Goal: Task Accomplishment & Management: Use online tool/utility

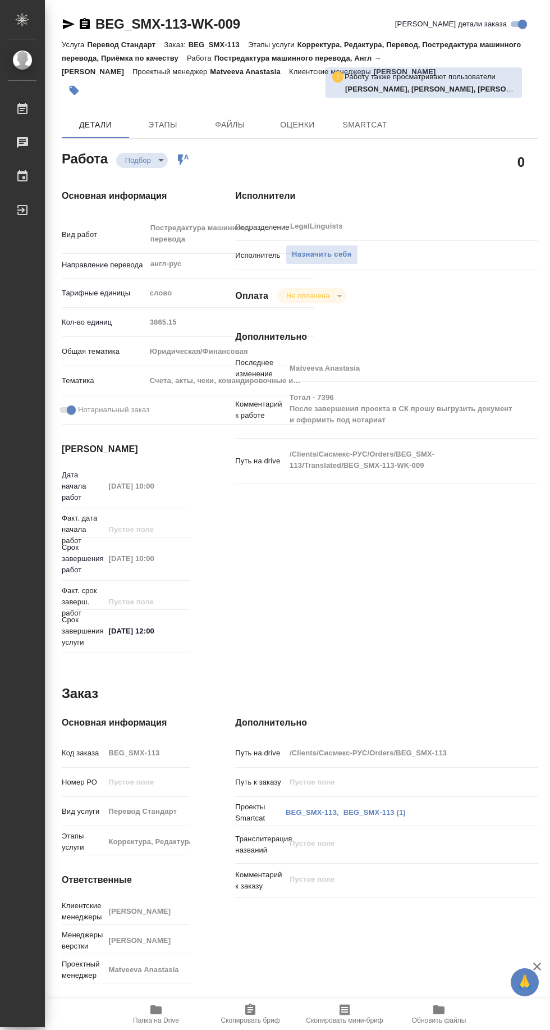
type textarea "x"
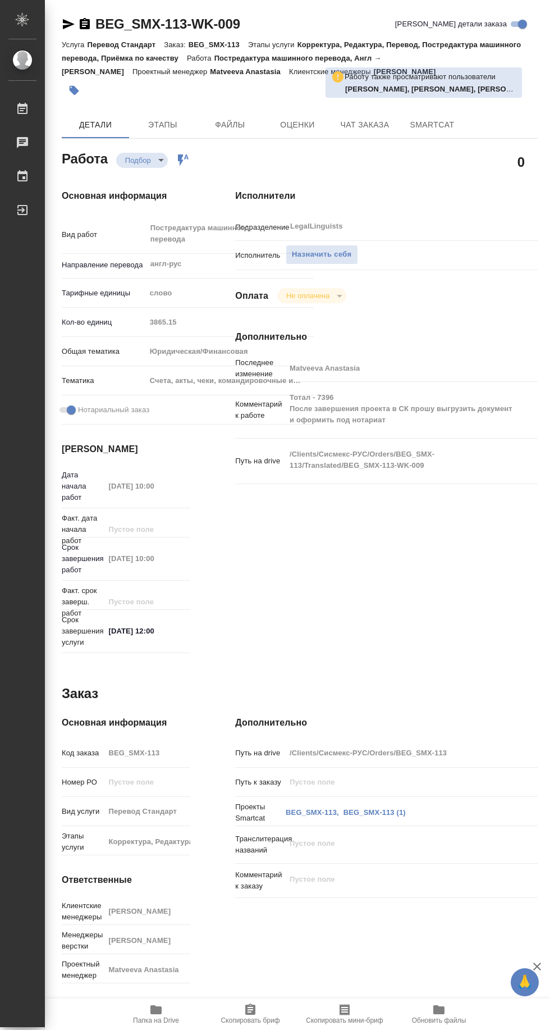
click at [323, 255] on span "Назначить себя" at bounding box center [322, 254] width 60 height 13
type textarea "x"
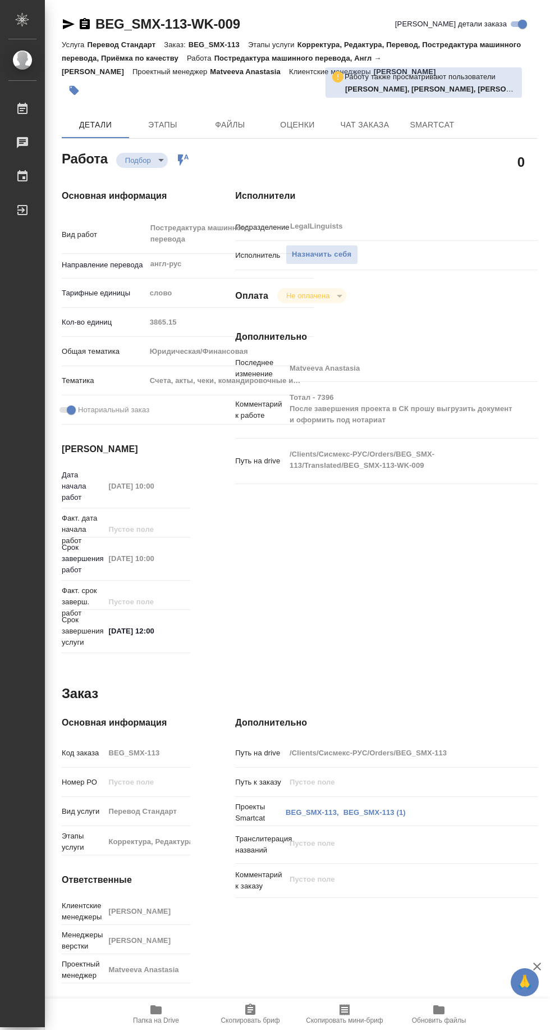
type textarea "x"
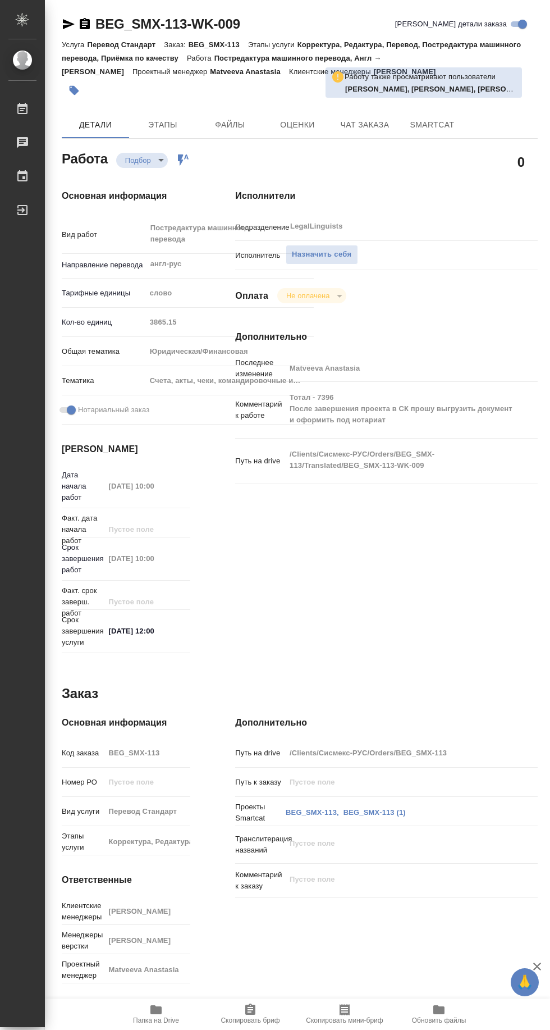
type textarea "x"
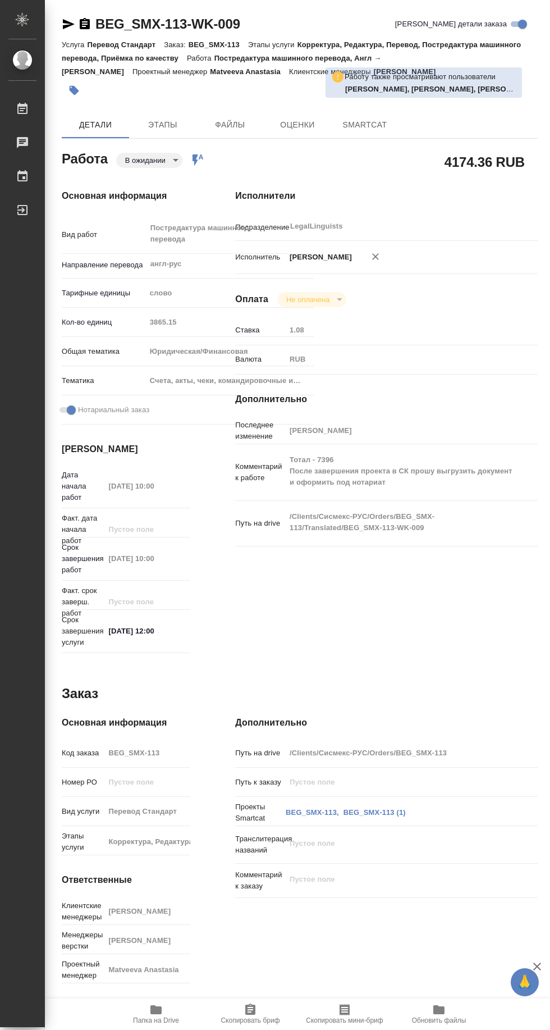
type textarea "x"
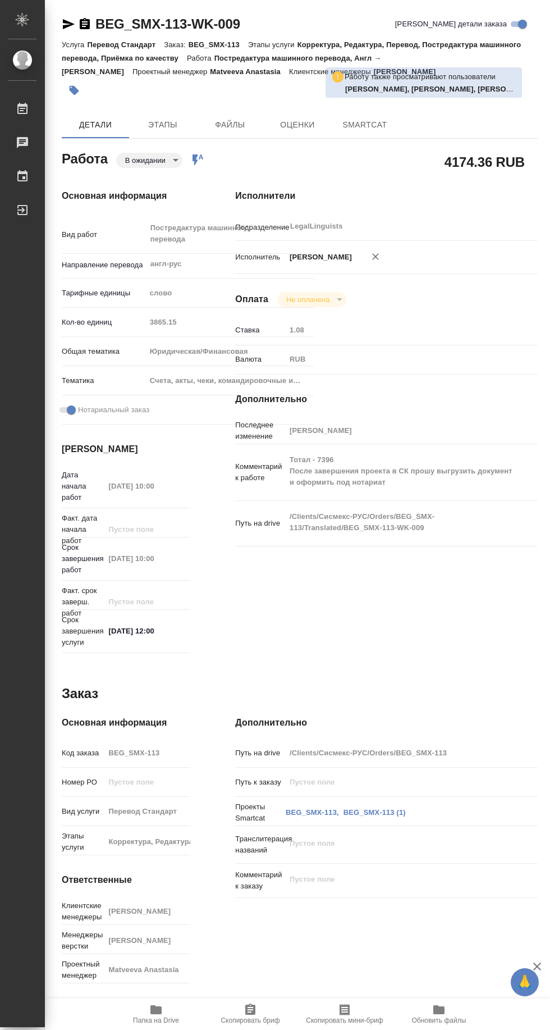
type textarea "x"
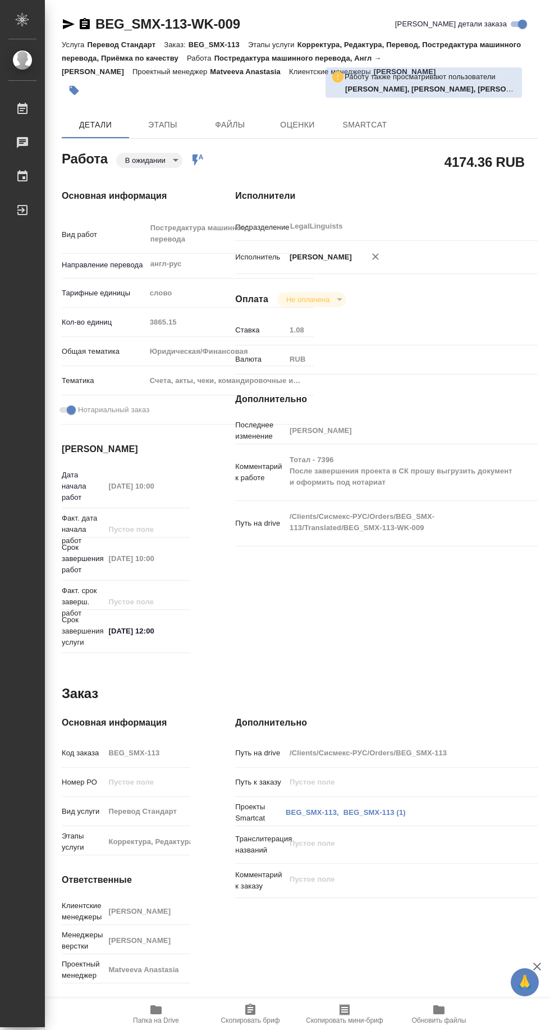
type textarea "x"
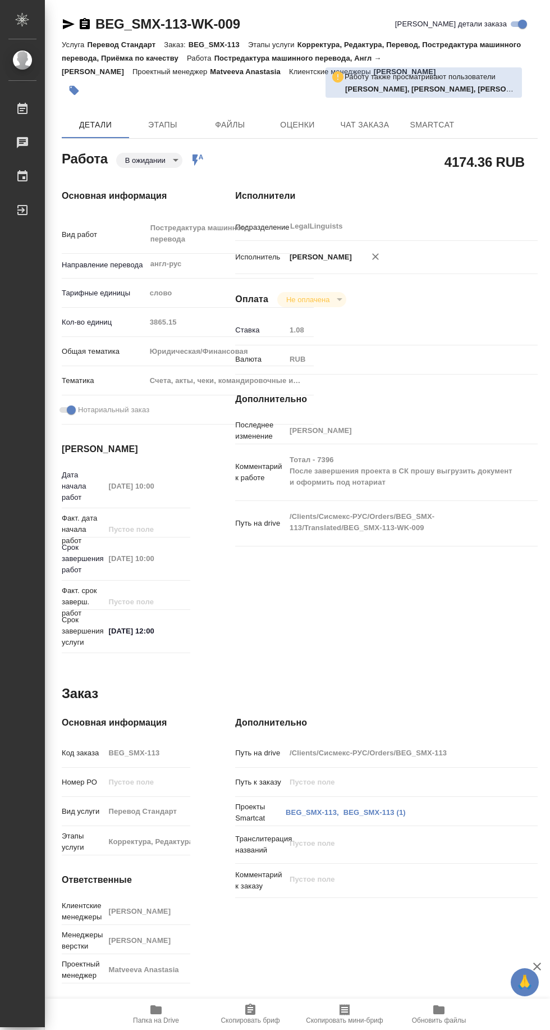
type textarea "x"
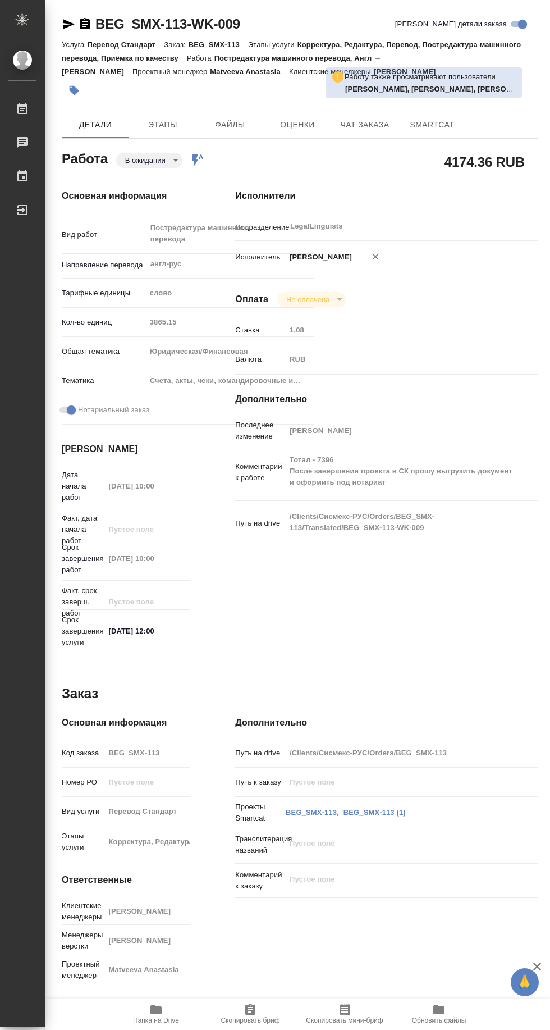
type textarea "x"
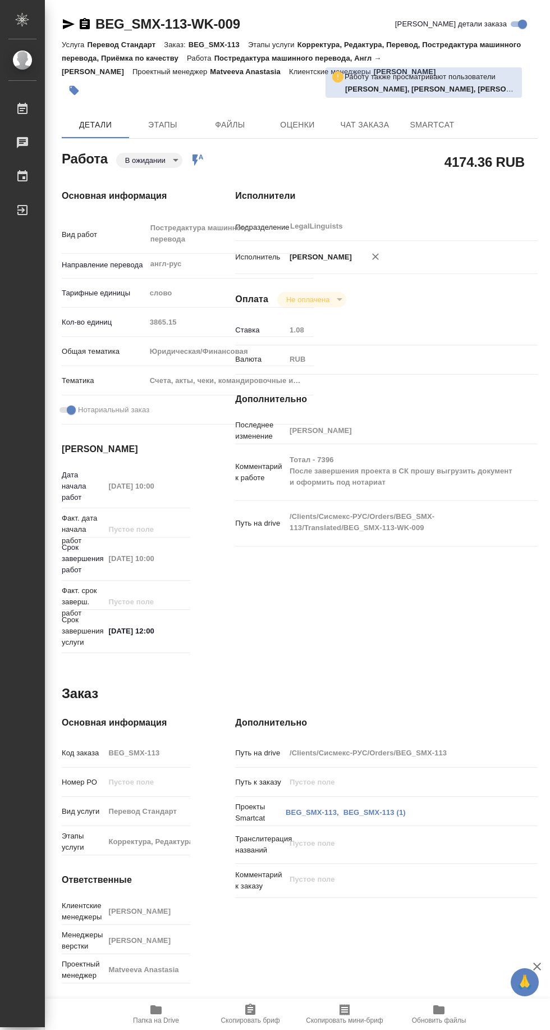
click at [160, 1018] on span "Папка на Drive" at bounding box center [156, 1020] width 46 height 8
